Goal: Register for event/course

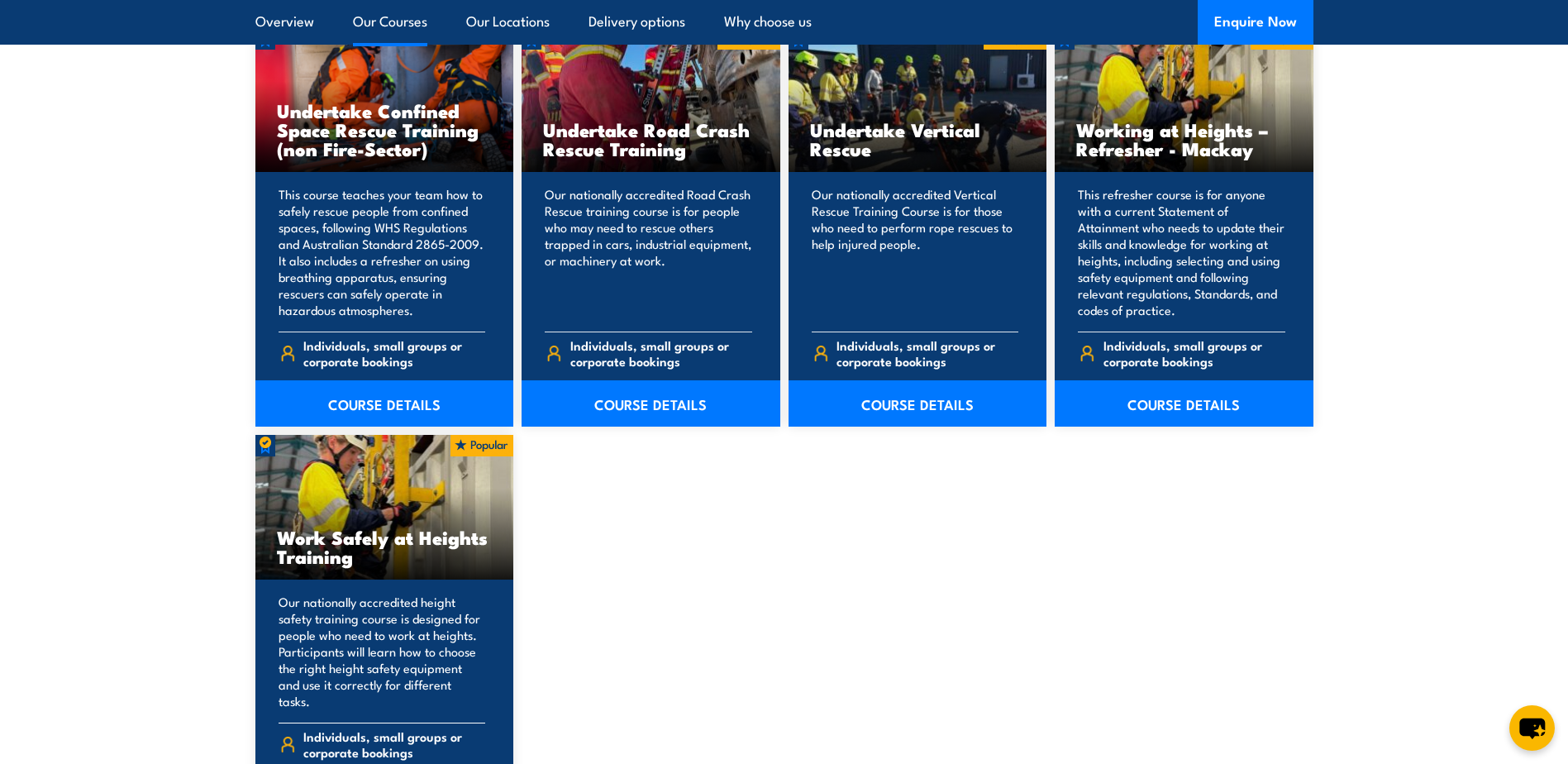
scroll to position [1984, 0]
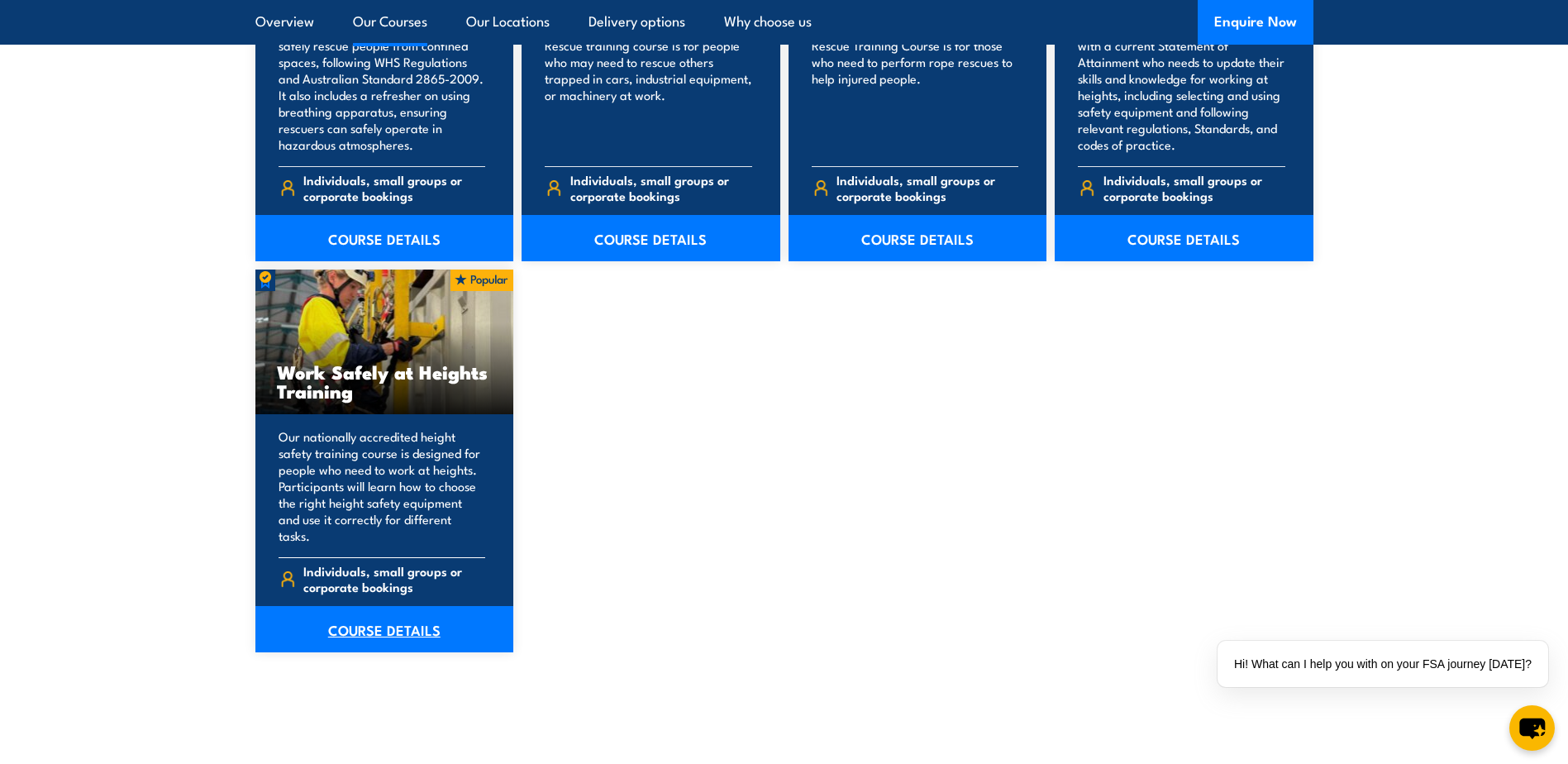
click at [441, 608] on link "COURSE DETAILS" at bounding box center [384, 630] width 258 height 47
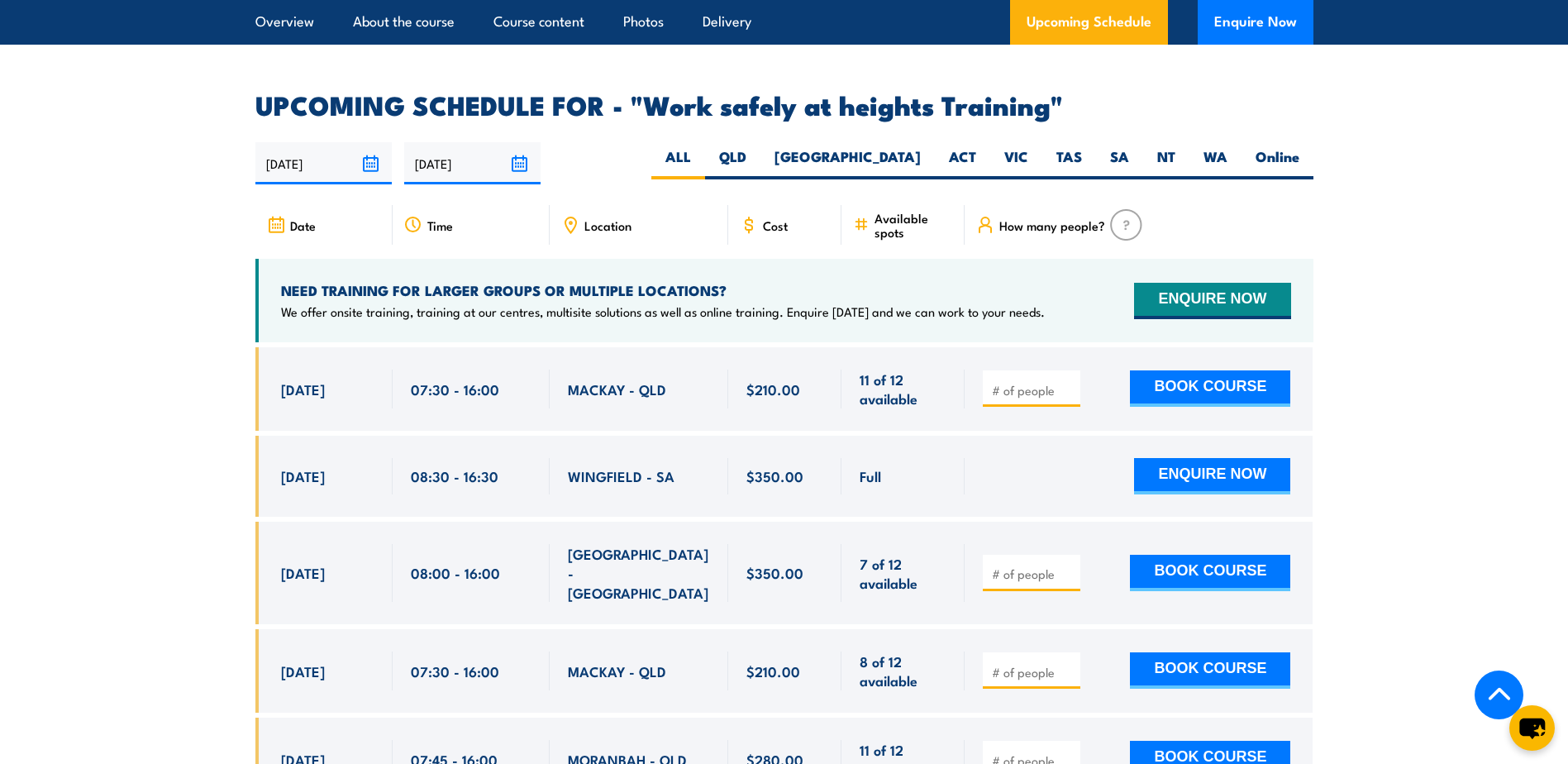
scroll to position [2315, 0]
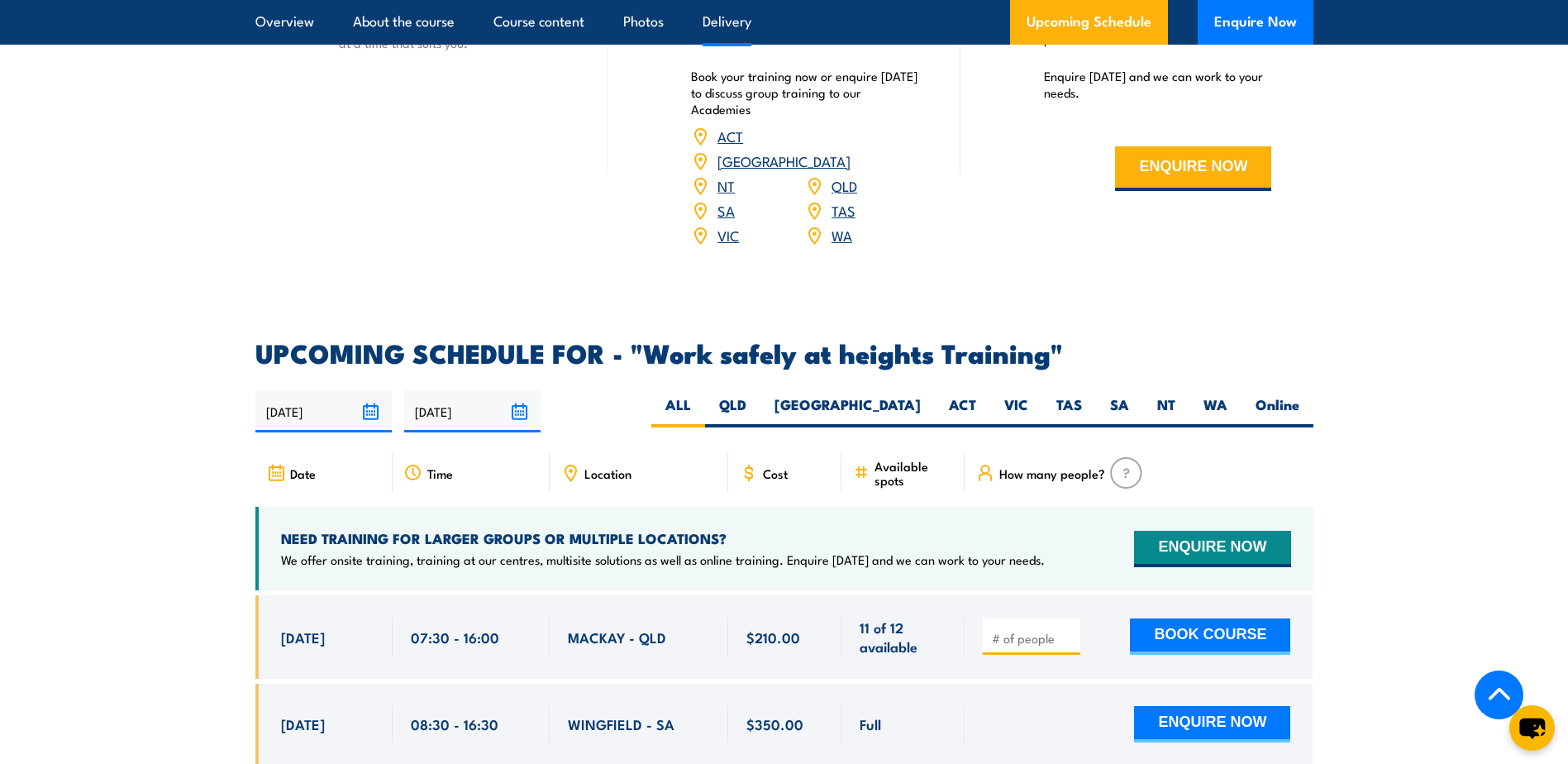
click at [370, 390] on input "[DATE]" at bounding box center [324, 410] width 136 height 42
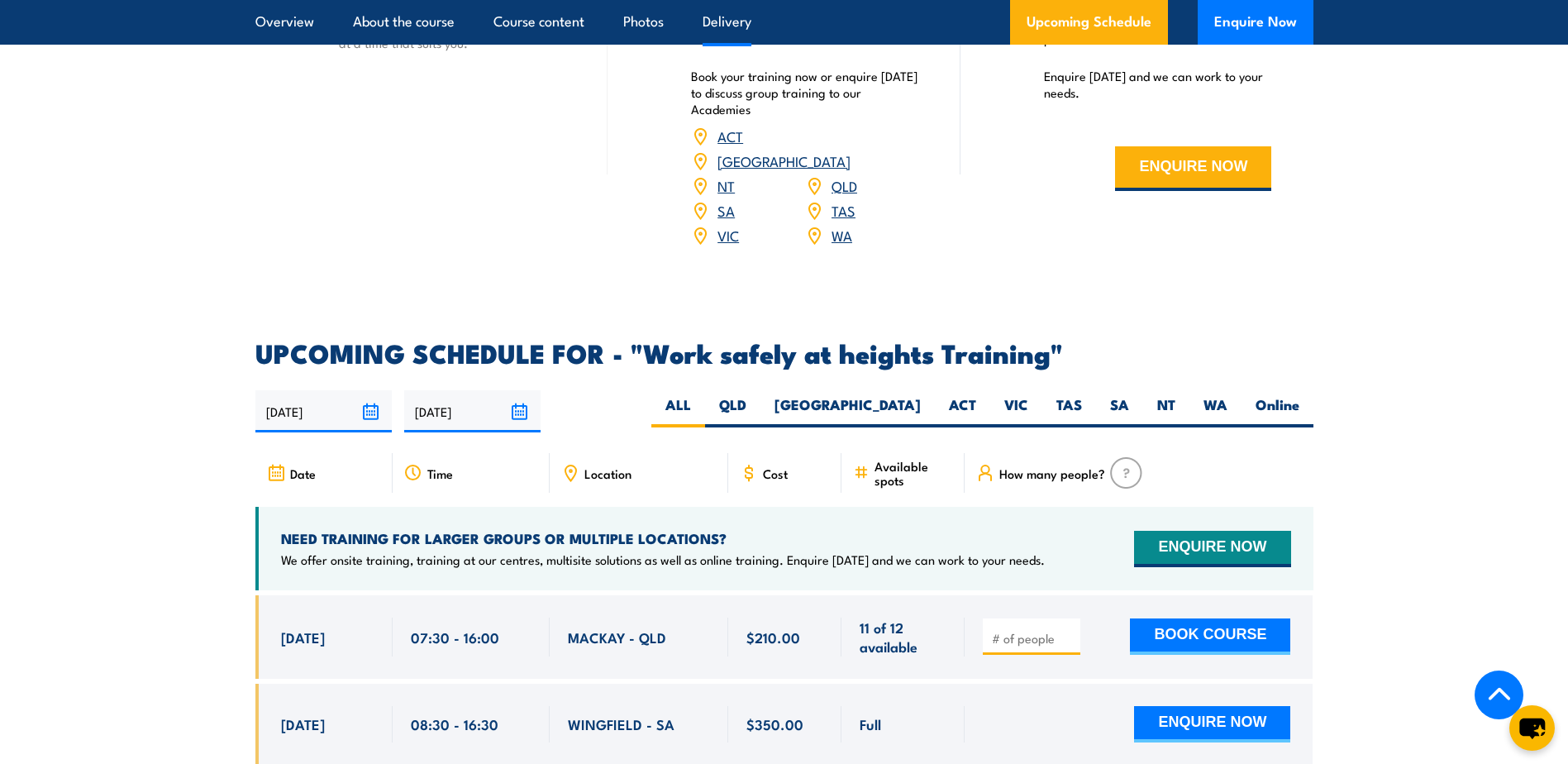
click at [280, 464] on icon at bounding box center [275, 472] width 18 height 18
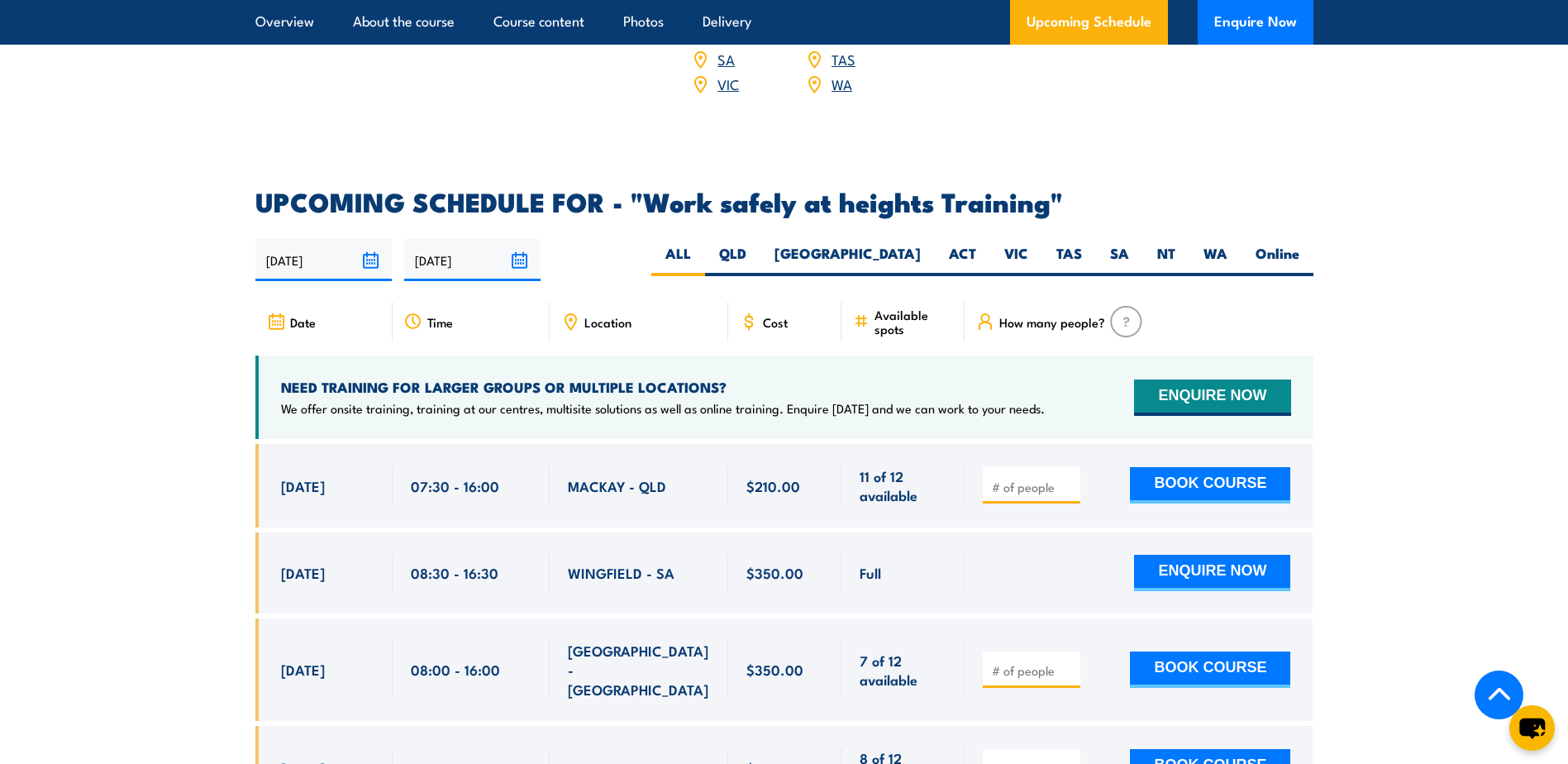
scroll to position [2480, 0]
